Goal: Task Accomplishment & Management: Use online tool/utility

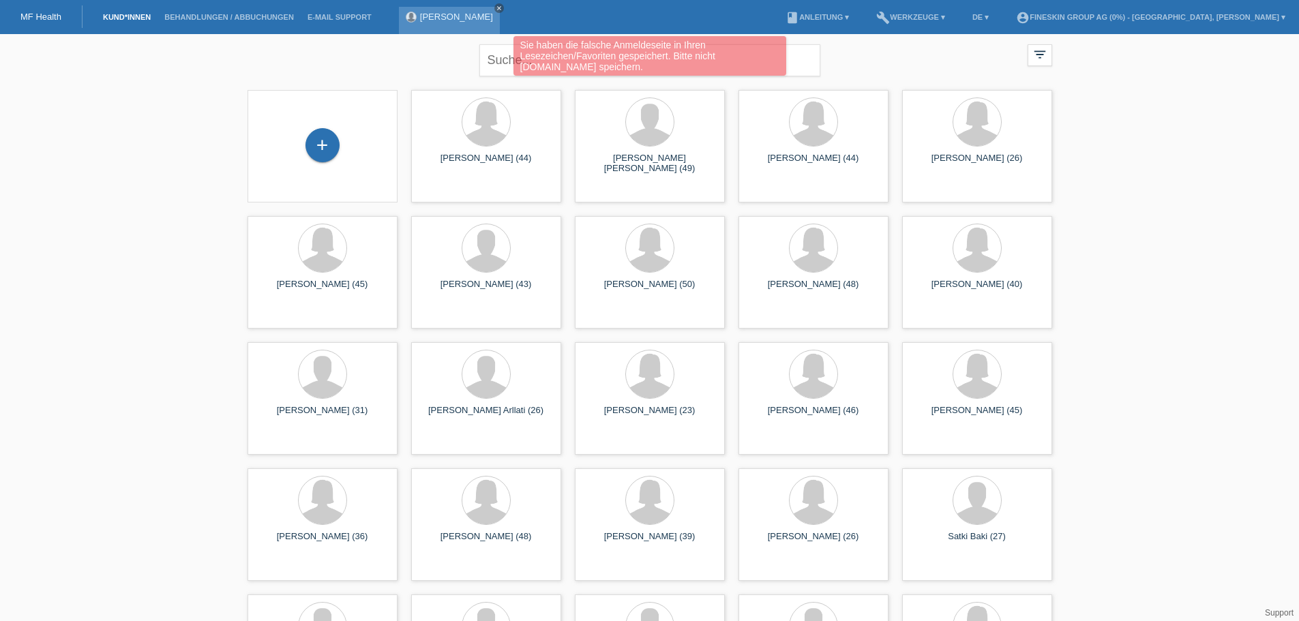
click at [496, 9] on icon "close" at bounding box center [499, 8] width 7 height 7
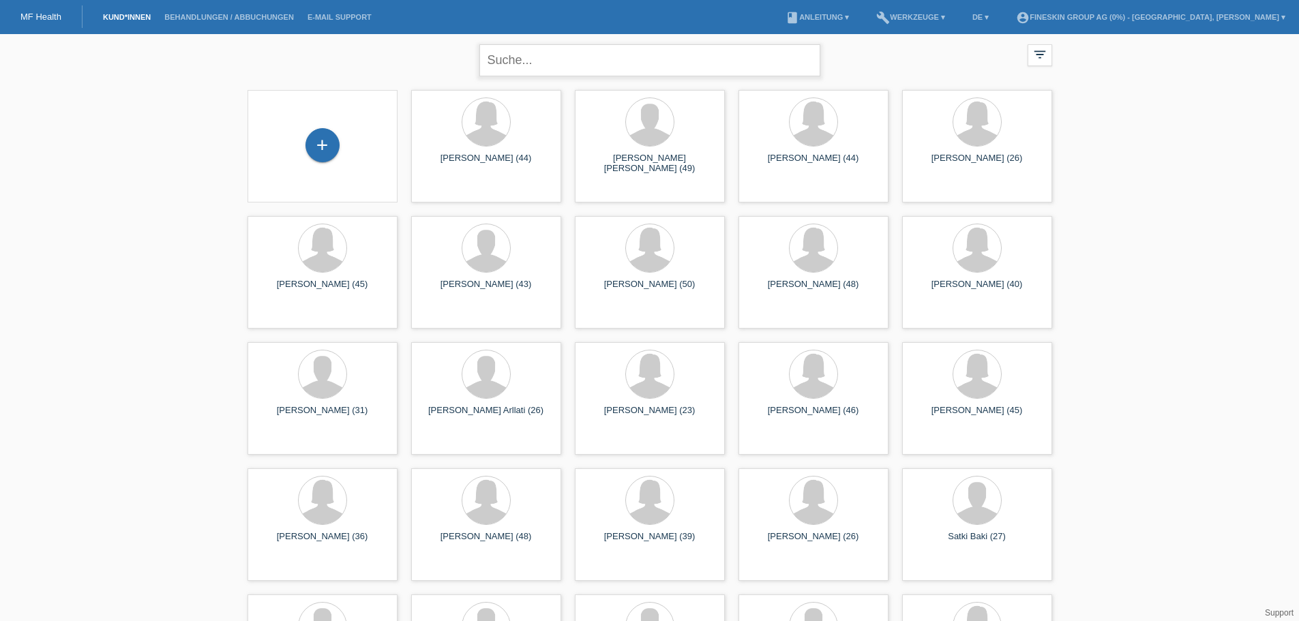
click at [528, 67] on input "text" at bounding box center [649, 60] width 341 height 32
type input "nadine germann"
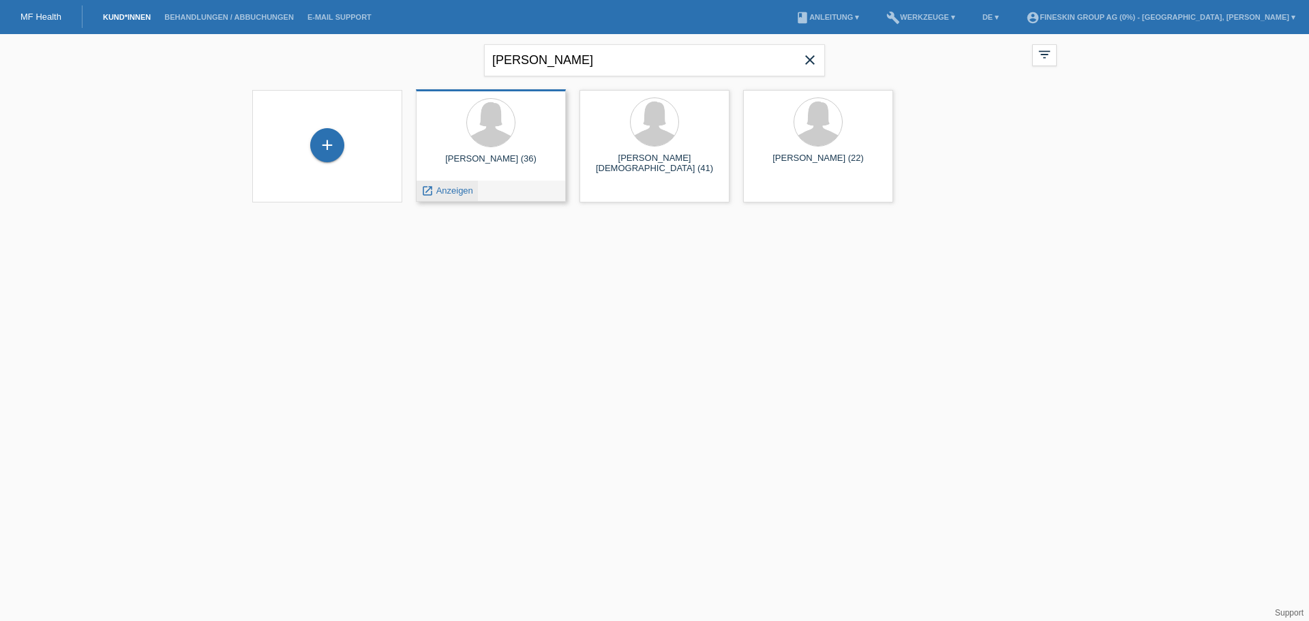
click at [463, 191] on span "Anzeigen" at bounding box center [454, 190] width 37 height 10
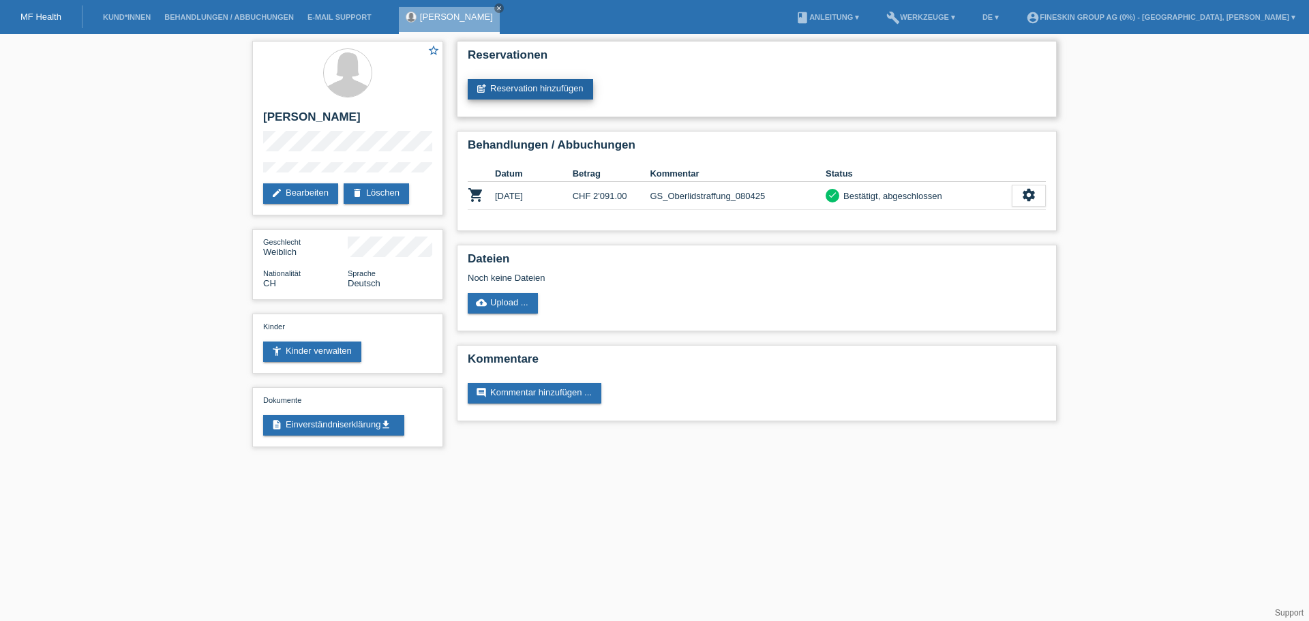
click at [543, 87] on link "post_add Reservation hinzufügen" at bounding box center [530, 89] width 125 height 20
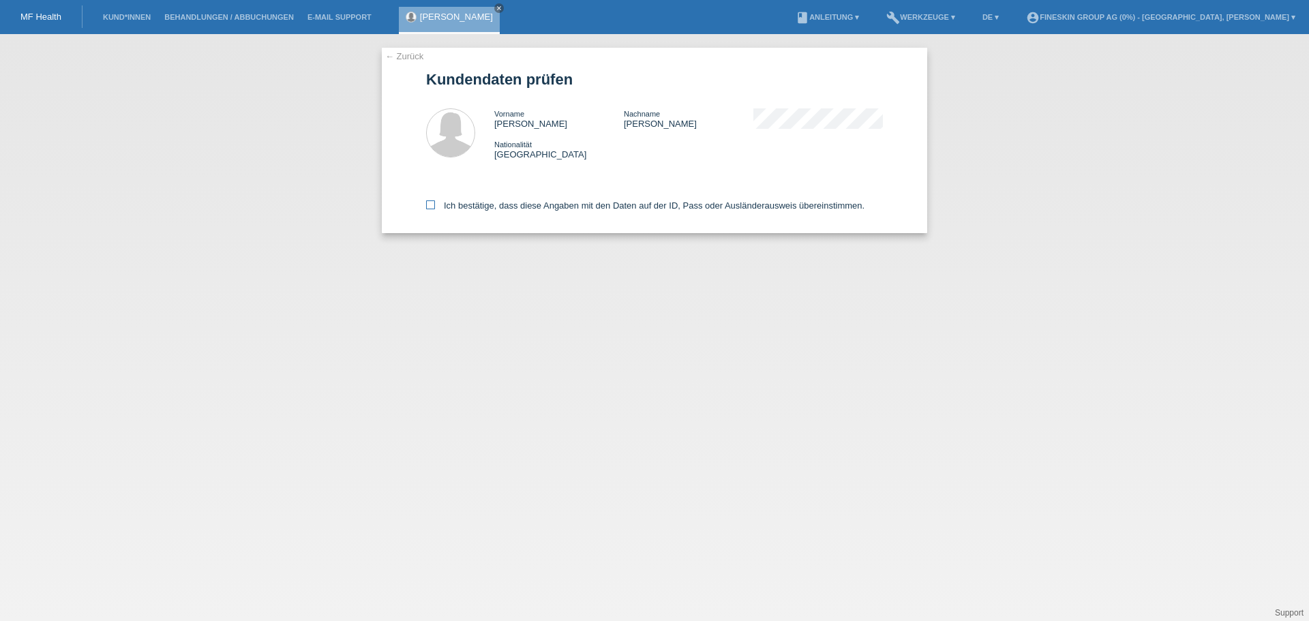
click at [560, 201] on label "Ich bestätige, dass diese Angaben mit den Daten auf der ID, Pass oder Ausländer…" at bounding box center [645, 205] width 438 height 10
click at [435, 201] on input "Ich bestätige, dass diese Angaben mit den Daten auf der ID, Pass oder Ausländer…" at bounding box center [430, 204] width 9 height 9
checkbox input "true"
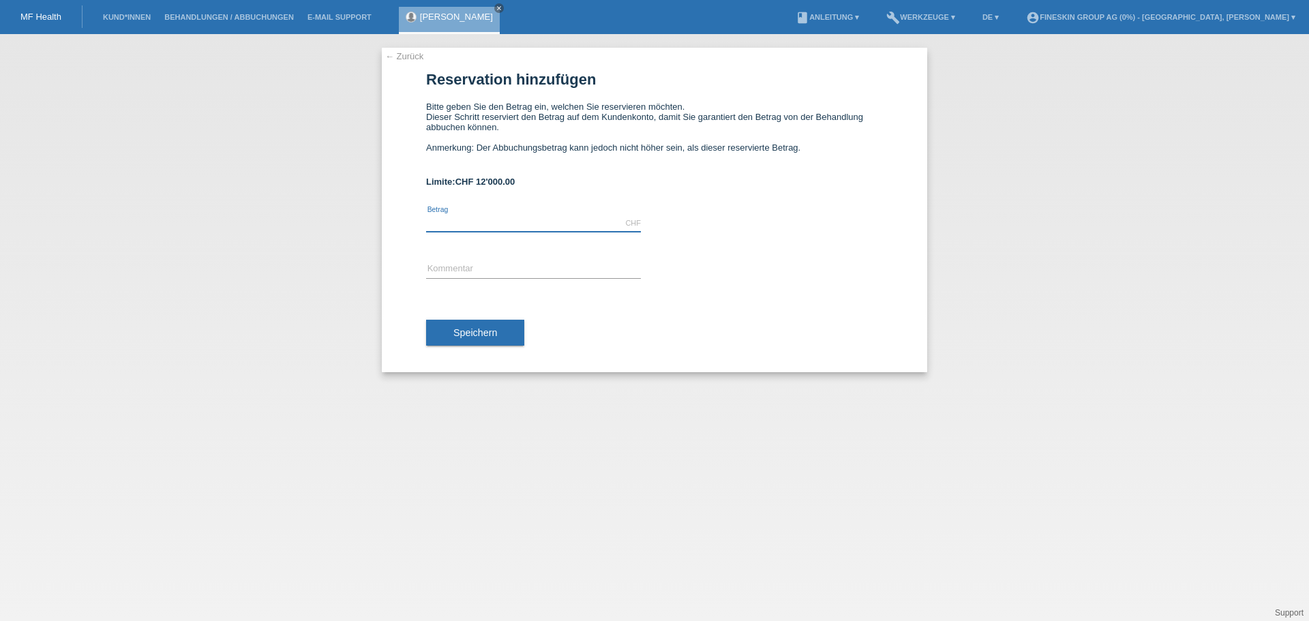
click at [556, 222] on input "text" at bounding box center [533, 223] width 215 height 17
type input "850.00"
click at [487, 262] on input "text" at bounding box center [533, 269] width 215 height 17
type input "GS_Sculptra_15092025"
click at [470, 328] on span "Speichern" at bounding box center [475, 332] width 44 height 11
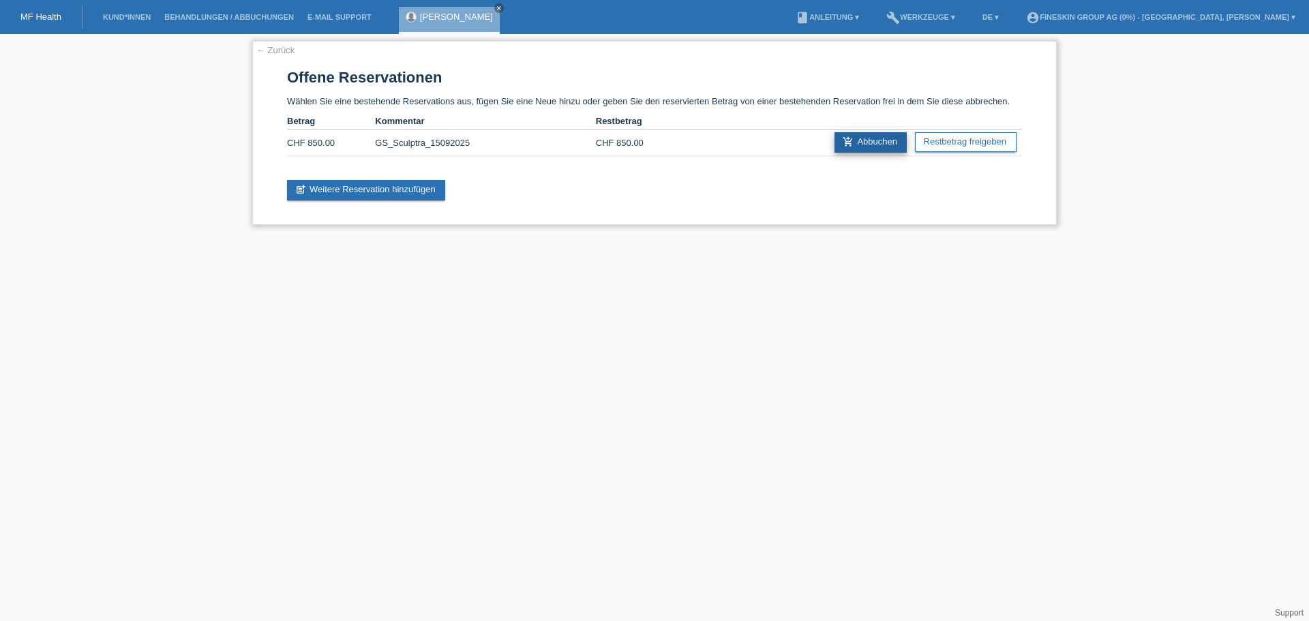
click at [861, 141] on link "add_shopping_cart Abbuchen" at bounding box center [871, 142] width 72 height 20
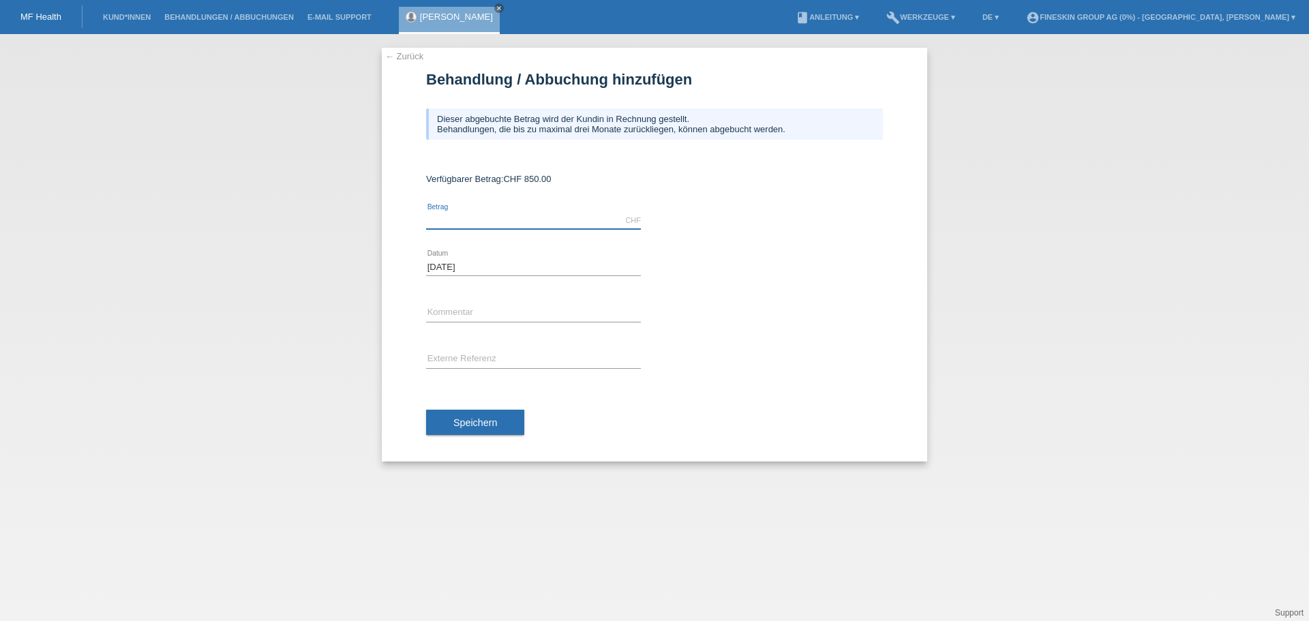
click at [534, 221] on input "text" at bounding box center [533, 220] width 215 height 17
type input "850.00"
click at [488, 308] on input "text" at bounding box center [533, 313] width 215 height 17
type input "GS_Sculptra_15092025"
click at [504, 432] on button "Speichern" at bounding box center [475, 423] width 98 height 26
